Goal: Transaction & Acquisition: Purchase product/service

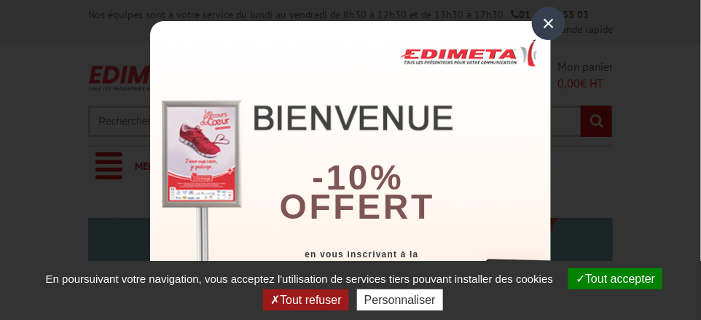
click at [538, 17] on div "×" at bounding box center [548, 23] width 33 height 33
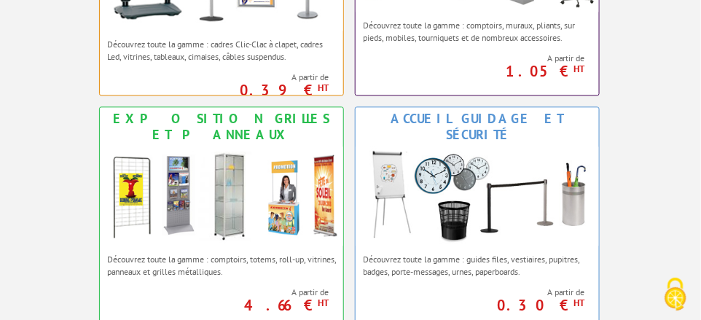
scroll to position [631, 0]
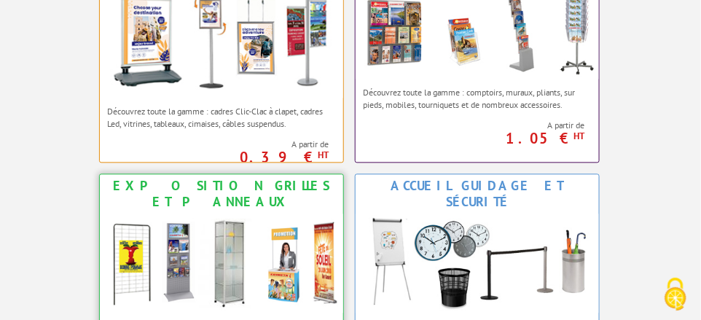
click at [218, 243] on img at bounding box center [221, 263] width 243 height 100
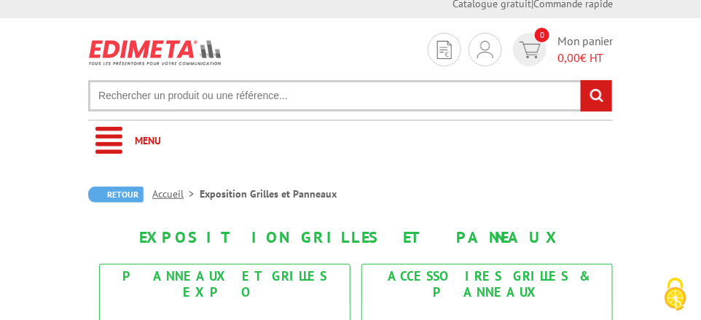
scroll to position [48, 0]
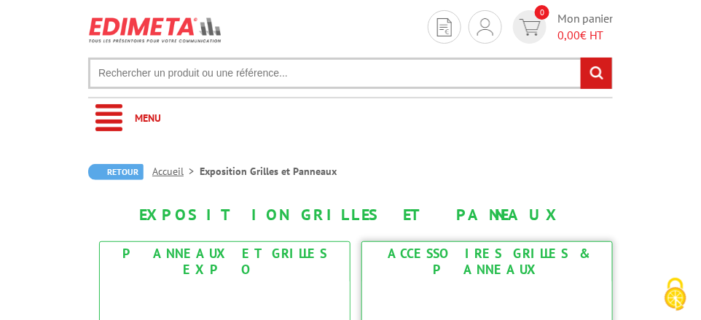
click at [442, 245] on div "Accessoires Grilles & Panneaux" at bounding box center [487, 261] width 242 height 32
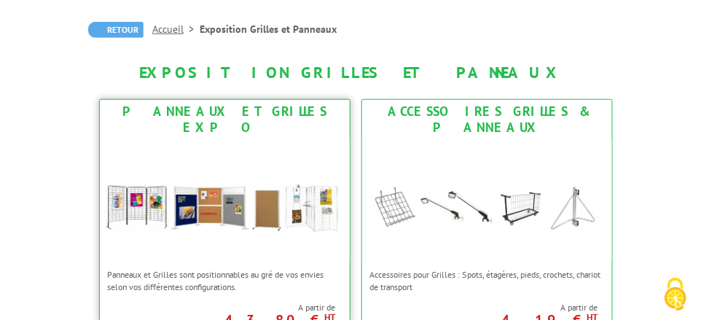
scroll to position [194, 0]
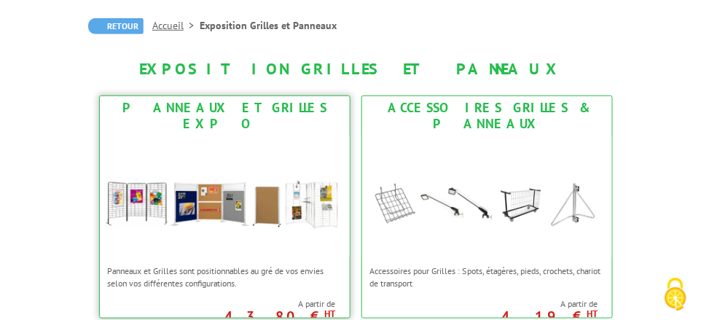
click at [197, 107] on div "Panneaux et Grilles Expo" at bounding box center [224, 116] width 242 height 32
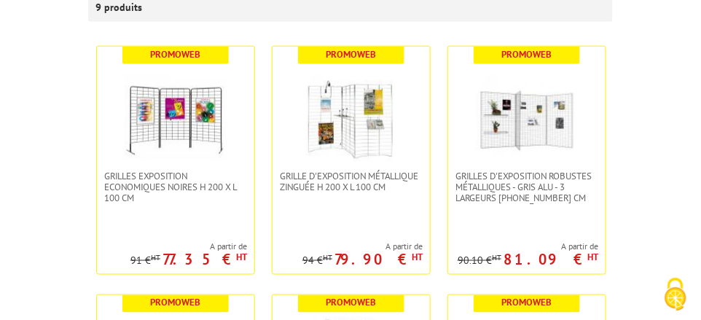
scroll to position [242, 0]
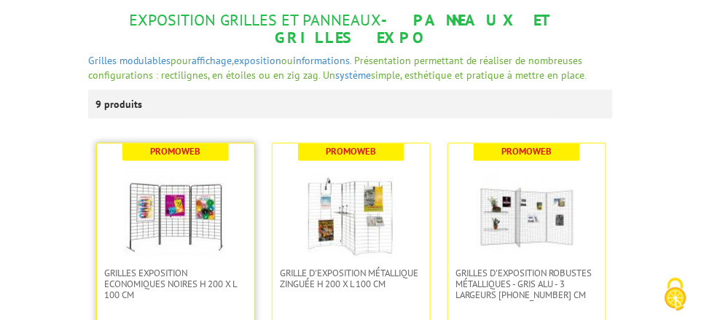
click at [156, 191] on img at bounding box center [176, 216] width 102 height 102
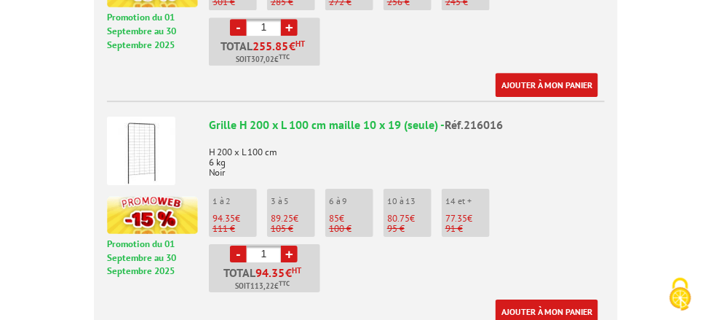
scroll to position [1019, 0]
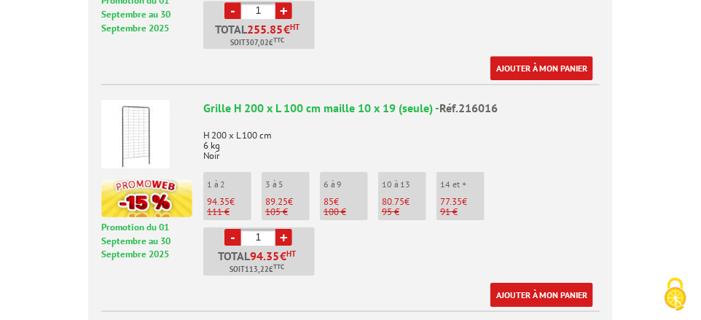
click at [268, 229] on input "1" at bounding box center [258, 237] width 34 height 17
type input "30"
click at [508, 283] on link "Ajouter à mon panier" at bounding box center [541, 295] width 103 height 24
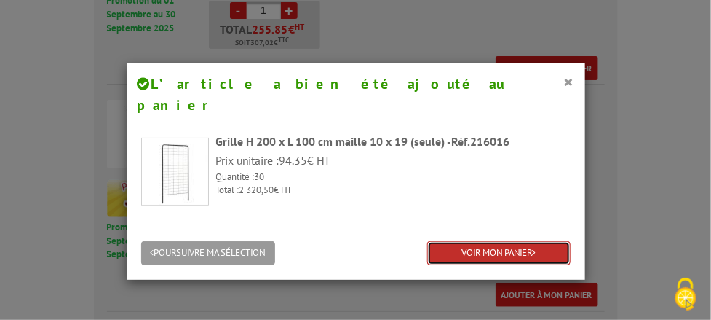
click at [443, 241] on link "VOIR MON PANIER" at bounding box center [498, 253] width 143 height 24
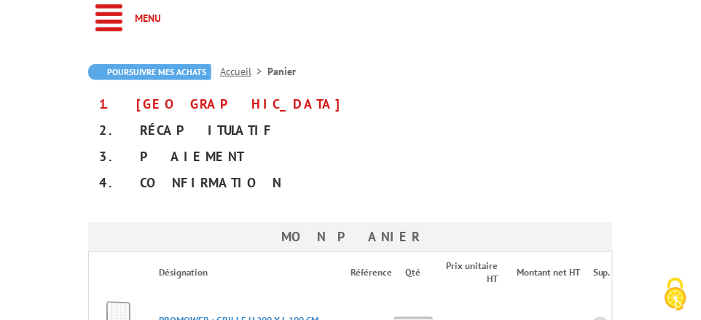
scroll to position [146, 0]
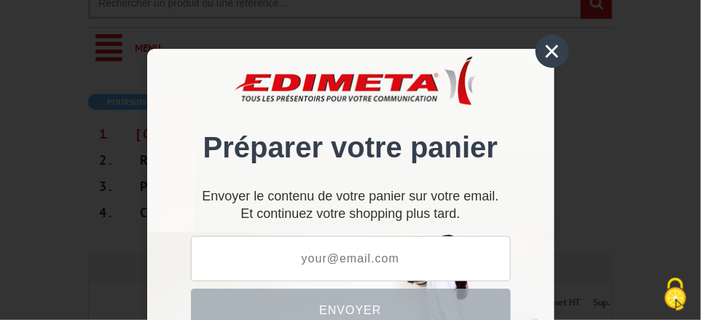
click at [547, 52] on div "×" at bounding box center [551, 50] width 33 height 33
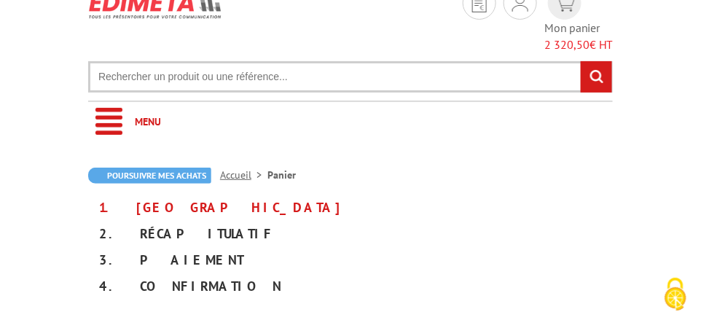
scroll to position [0, 0]
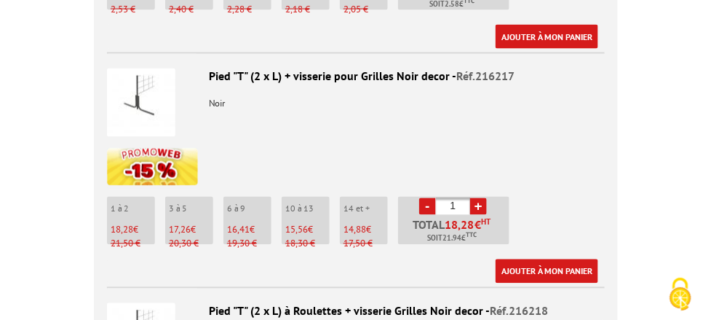
scroll to position [1747, 0]
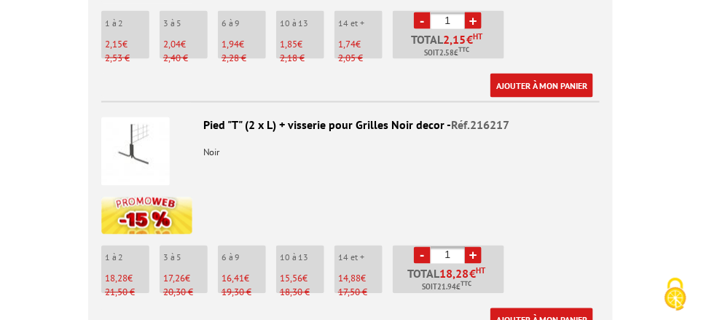
click at [454, 247] on input "1" at bounding box center [447, 255] width 34 height 17
type input "60"
click at [516, 308] on link "Ajouter à mon panier" at bounding box center [541, 320] width 103 height 24
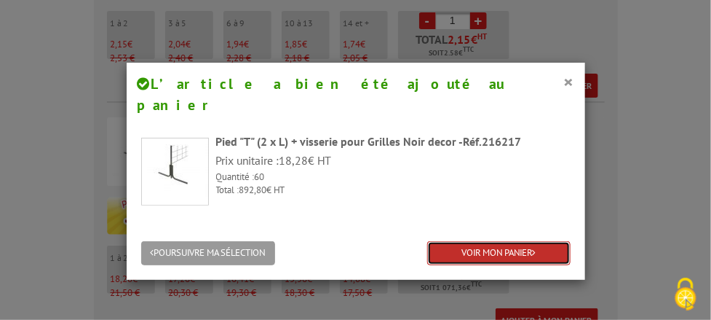
click at [464, 241] on link "VOIR MON PANIER" at bounding box center [498, 253] width 143 height 24
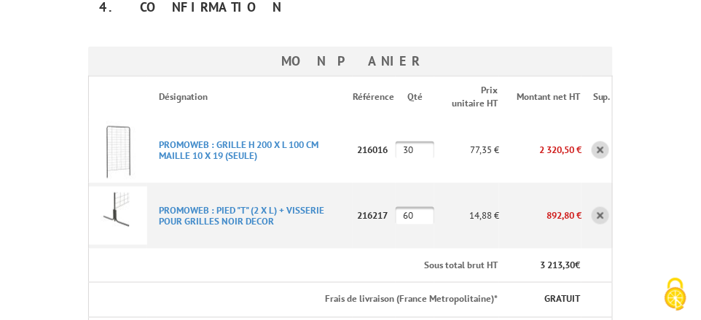
scroll to position [339, 0]
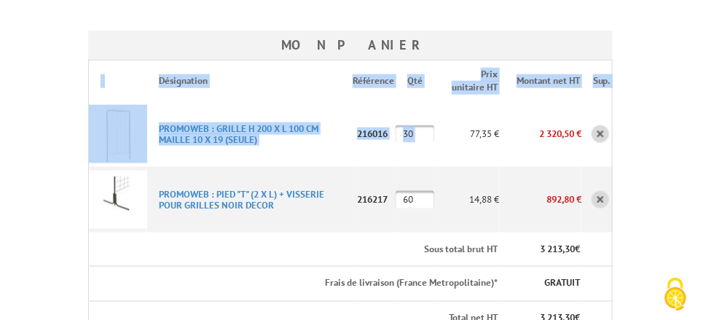
drag, startPoint x: 89, startPoint y: 66, endPoint x: 372, endPoint y: 151, distance: 295.8
click at [372, 151] on tbody "Désignation Référence Qté Prix unitaire HT Montant net HT Sup. PROMOWEB : GRILL…" at bounding box center [351, 252] width 524 height 385
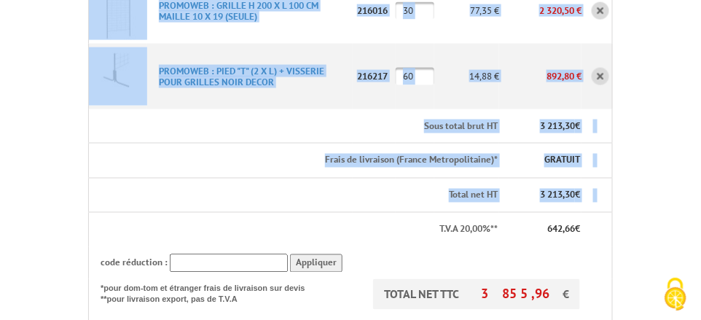
scroll to position [485, 0]
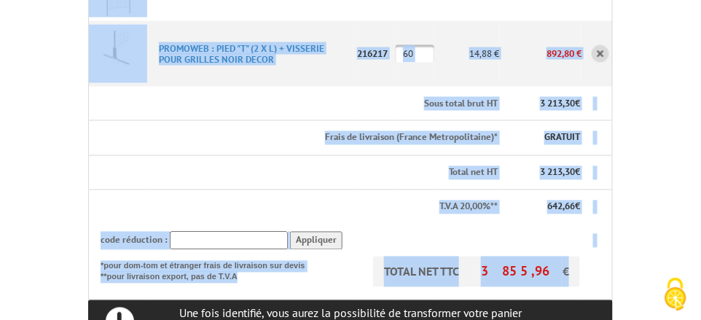
drag, startPoint x: 102, startPoint y: 181, endPoint x: 270, endPoint y: 273, distance: 191.6
click at [270, 273] on div "Mon panier Désignation Référence Qté Prix unitaire HT Montant net HT Sup. PROMO…" at bounding box center [350, 114] width 524 height 459
drag, startPoint x: 270, startPoint y: 273, endPoint x: 387, endPoint y: 94, distance: 213.7
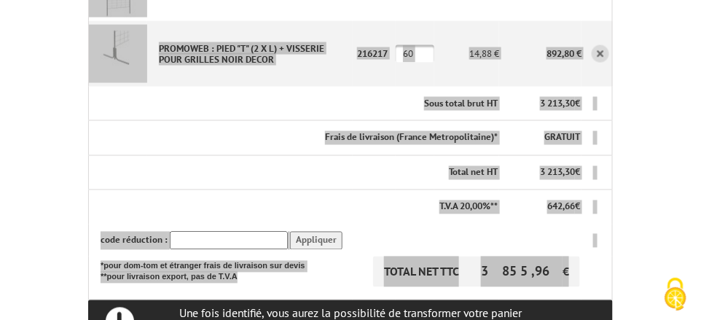
scroll to position [711, 0]
